Goal: Obtain resource: Obtain resource

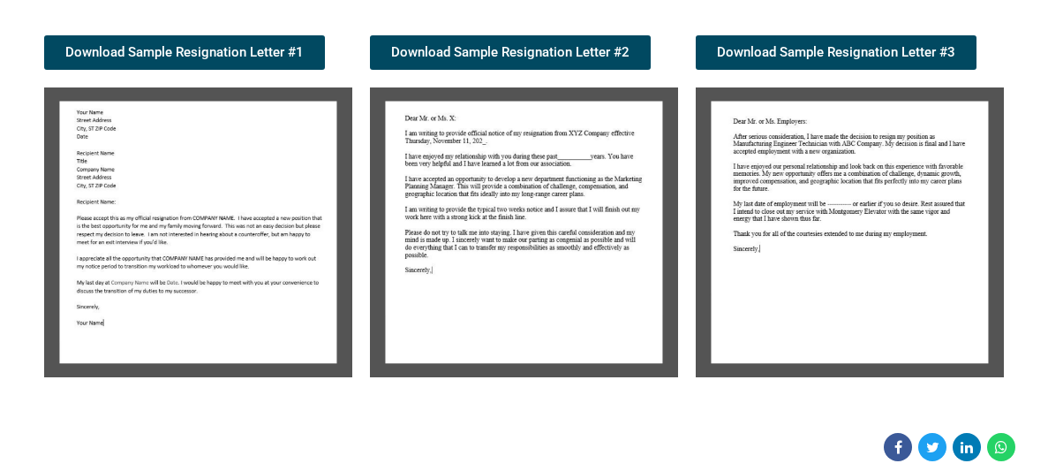
scroll to position [324, 0]
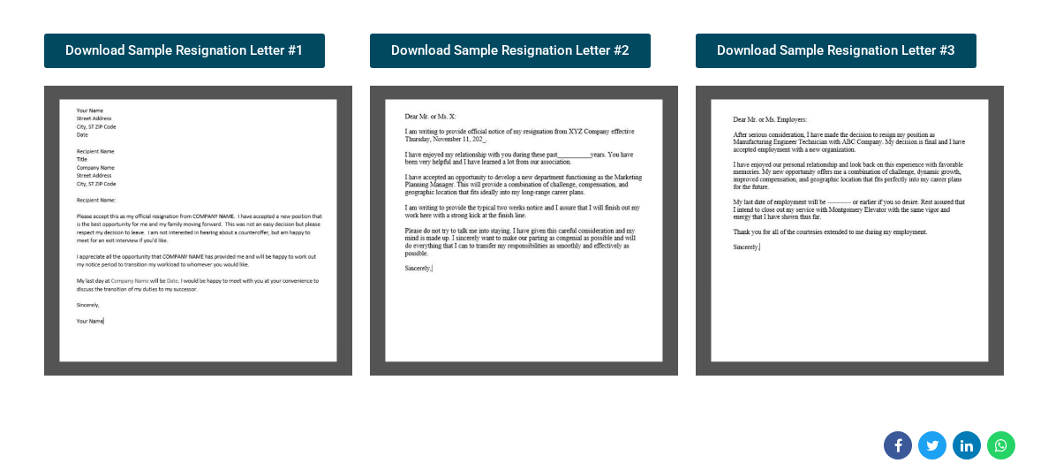
click at [174, 166] on img at bounding box center [198, 231] width 308 height 290
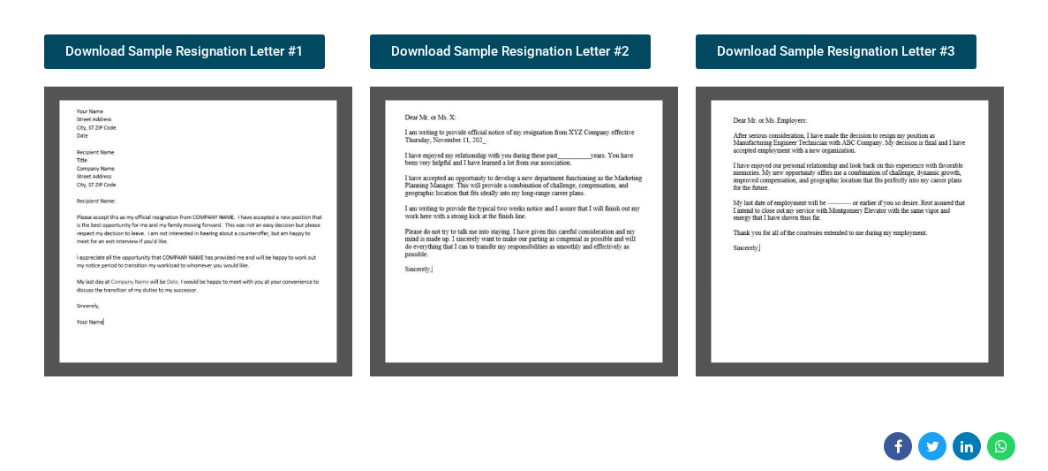
scroll to position [321, 0]
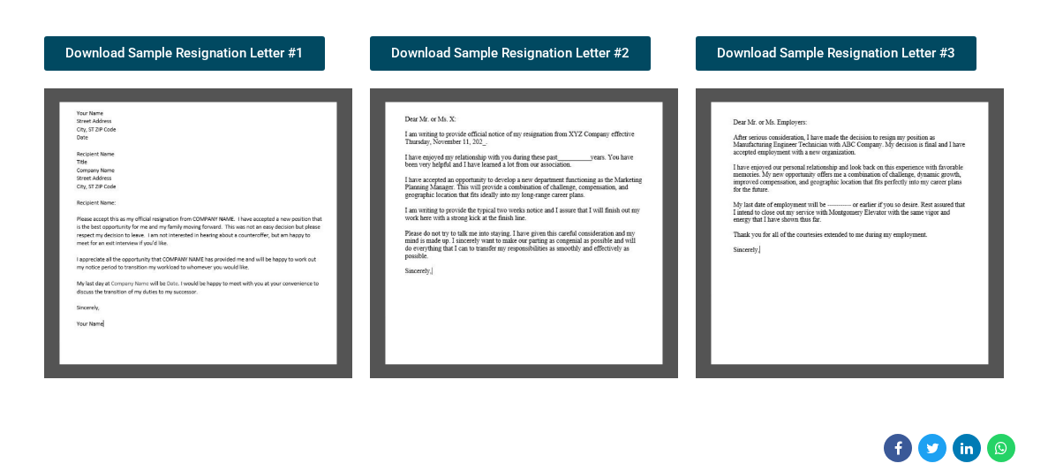
click at [174, 166] on img at bounding box center [198, 233] width 308 height 290
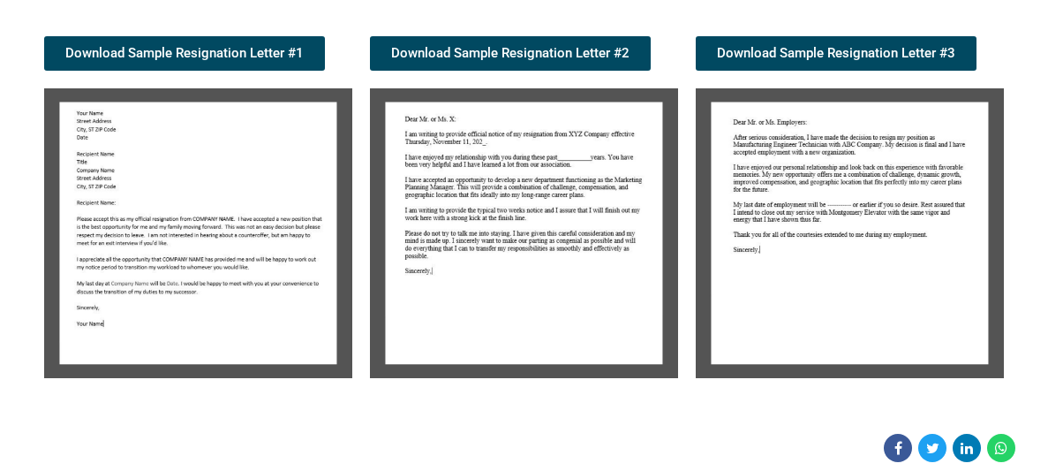
click at [174, 166] on img at bounding box center [198, 233] width 308 height 290
